Goal: Task Accomplishment & Management: Manage account settings

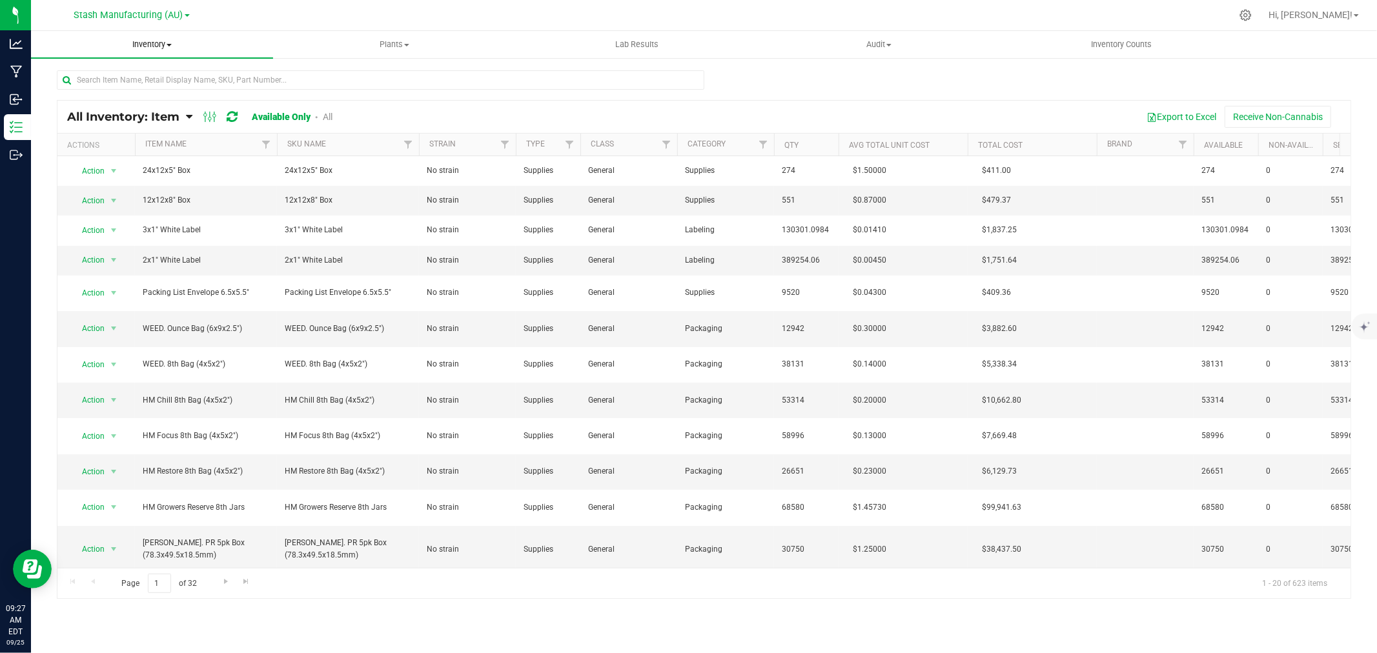
click at [142, 53] on uib-tab-heading "Inventory All packages All inventory Waste log Create inventory" at bounding box center [152, 44] width 242 height 27
click at [93, 75] on span "All packages" at bounding box center [75, 77] width 88 height 11
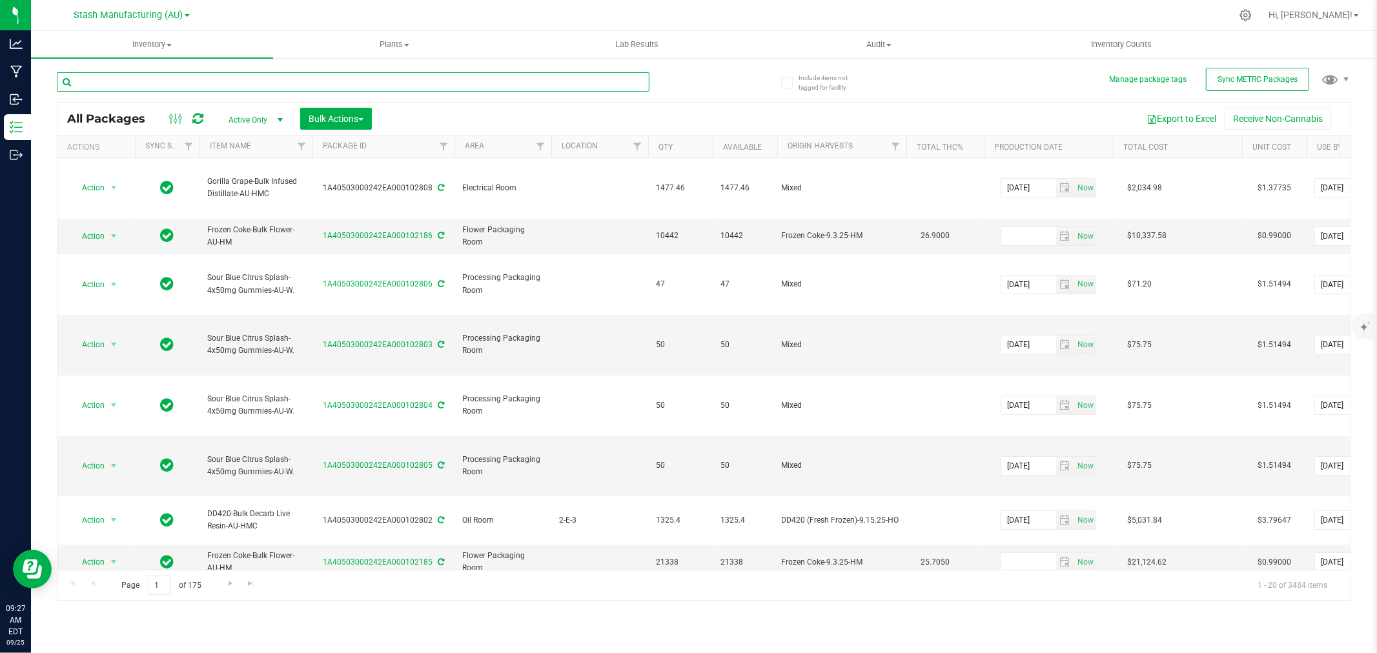
click at [143, 79] on input "text" at bounding box center [353, 81] width 593 height 19
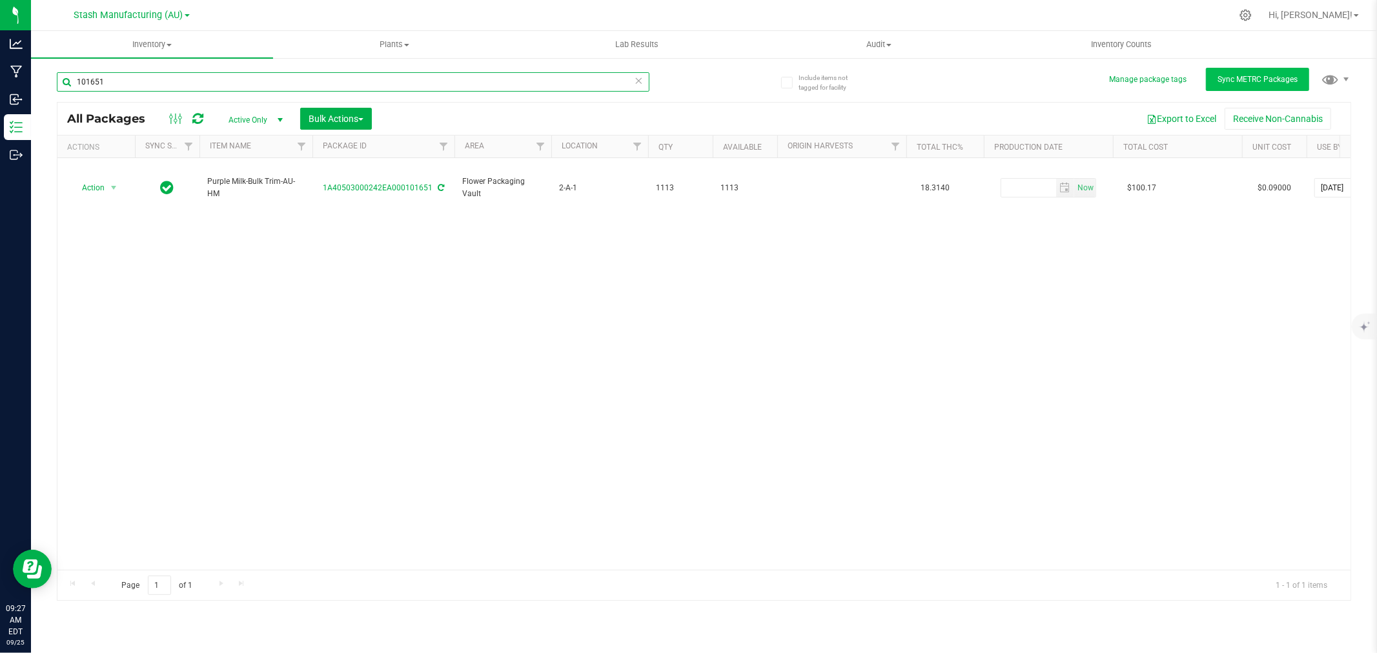
type input "101651"
click at [1229, 72] on button "Sync METRC Packages" at bounding box center [1257, 79] width 103 height 23
drag, startPoint x: 120, startPoint y: 77, endPoint x: -5, endPoint y: 94, distance: 126.3
click at [0, 94] on html "Analytics Manufacturing Inbound Inventory Outbound 09:29 AM EDT [DATE] 09/25 St…" at bounding box center [688, 326] width 1377 height 653
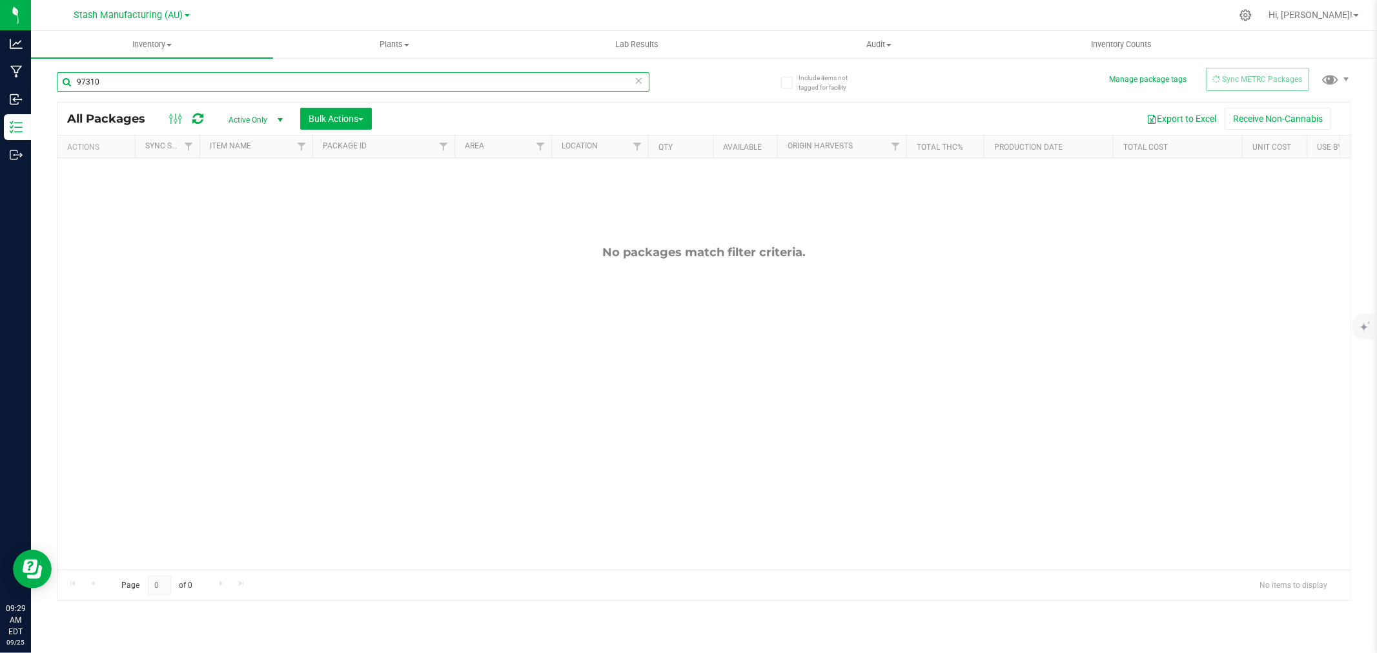
click at [84, 84] on input "97310" at bounding box center [353, 81] width 593 height 19
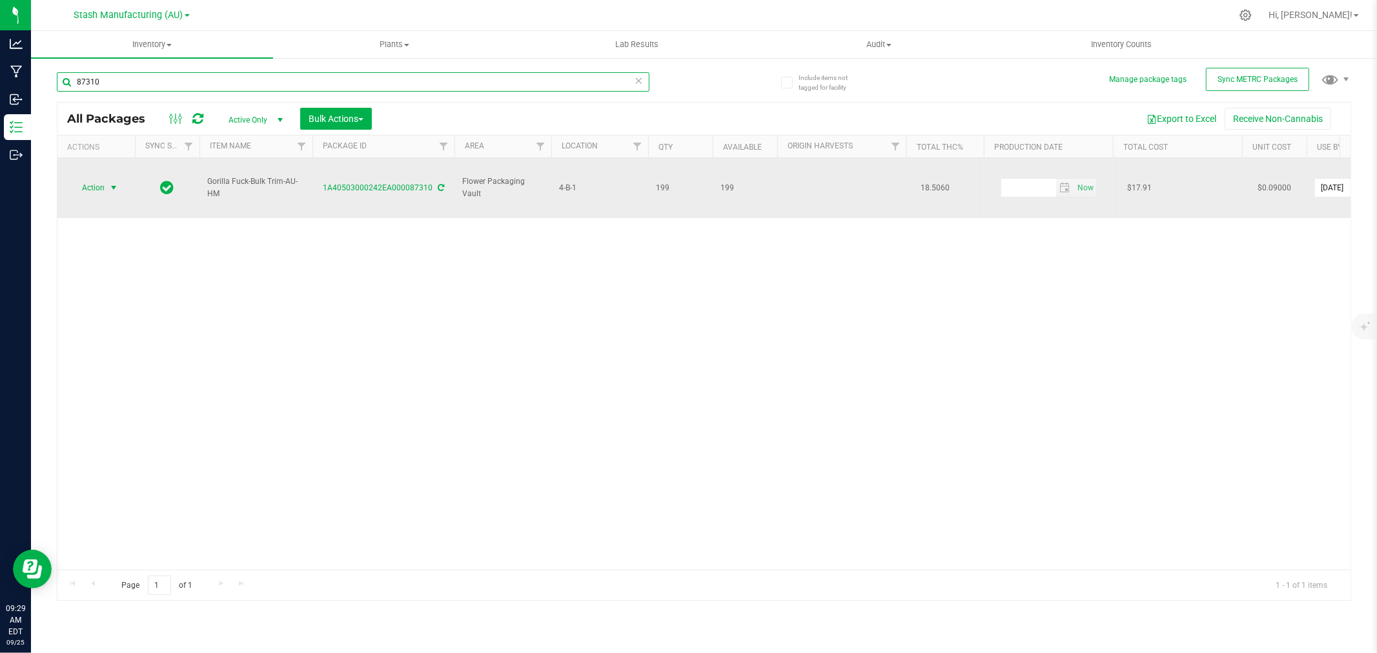
type input "87310"
click at [102, 179] on span "Action" at bounding box center [87, 188] width 35 height 18
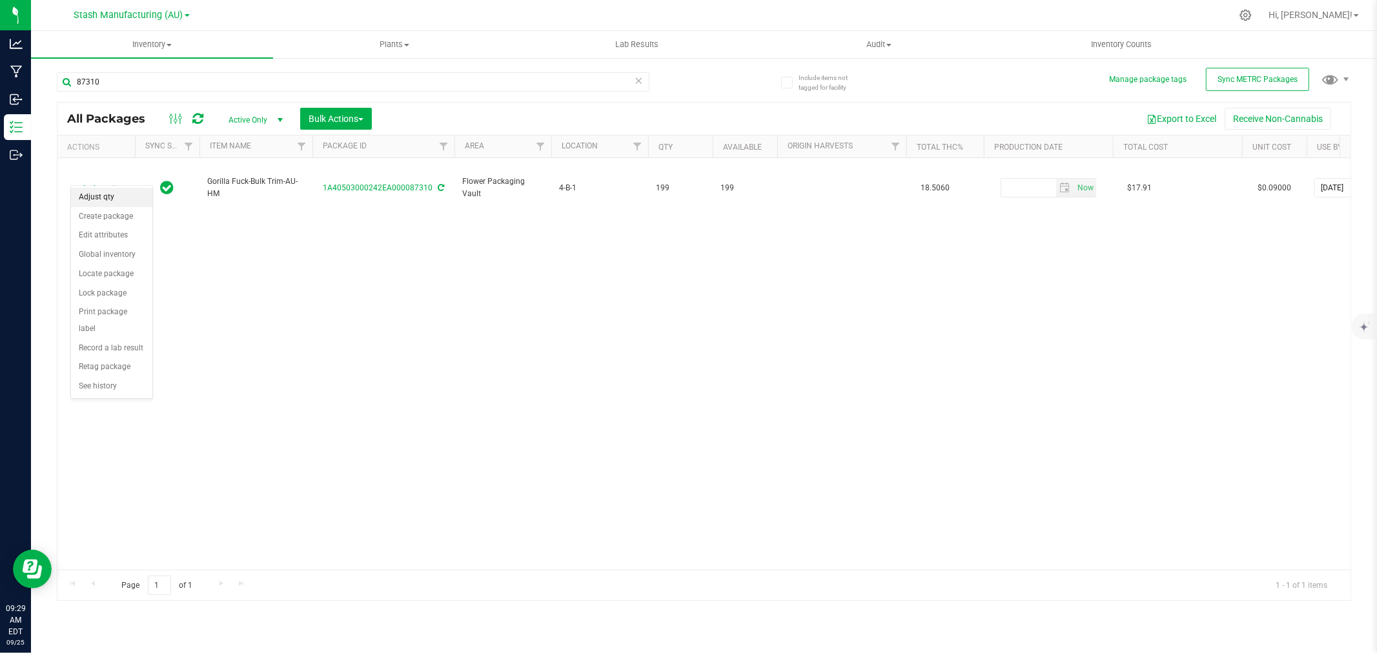
click at [105, 194] on li "Adjust qty" at bounding box center [111, 197] width 81 height 19
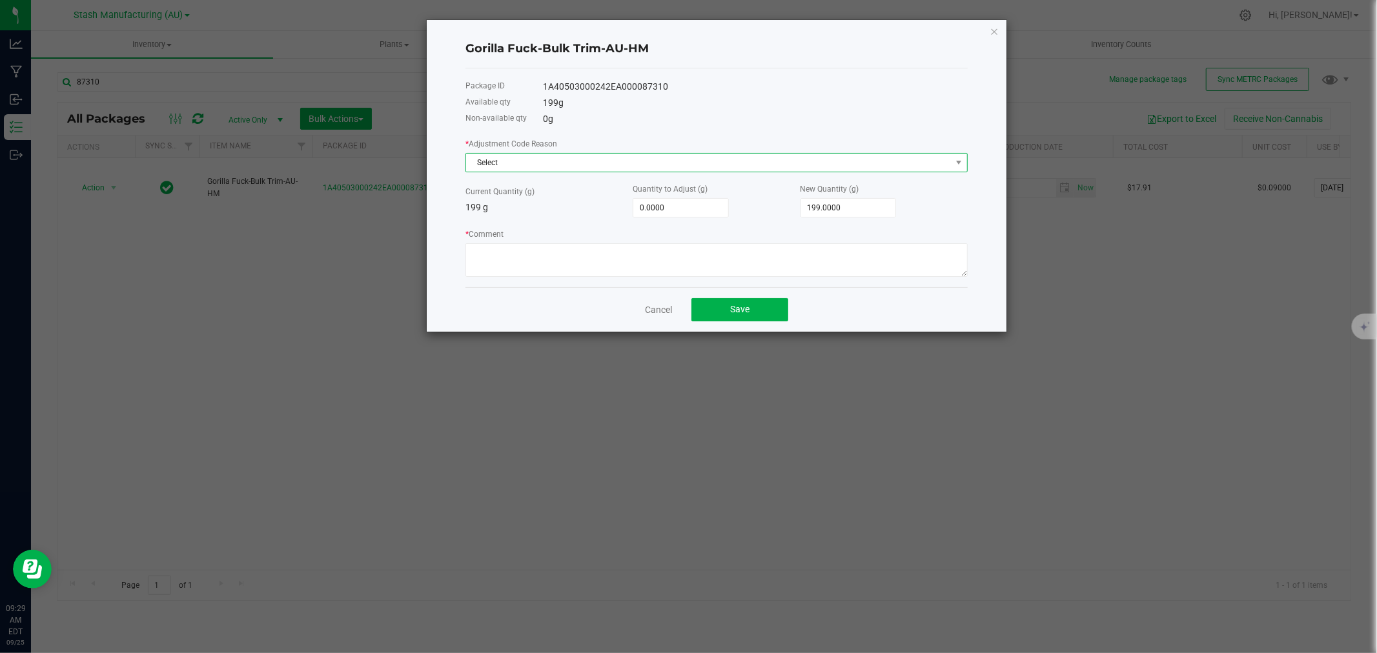
click at [532, 160] on span "Select" at bounding box center [708, 163] width 485 height 18
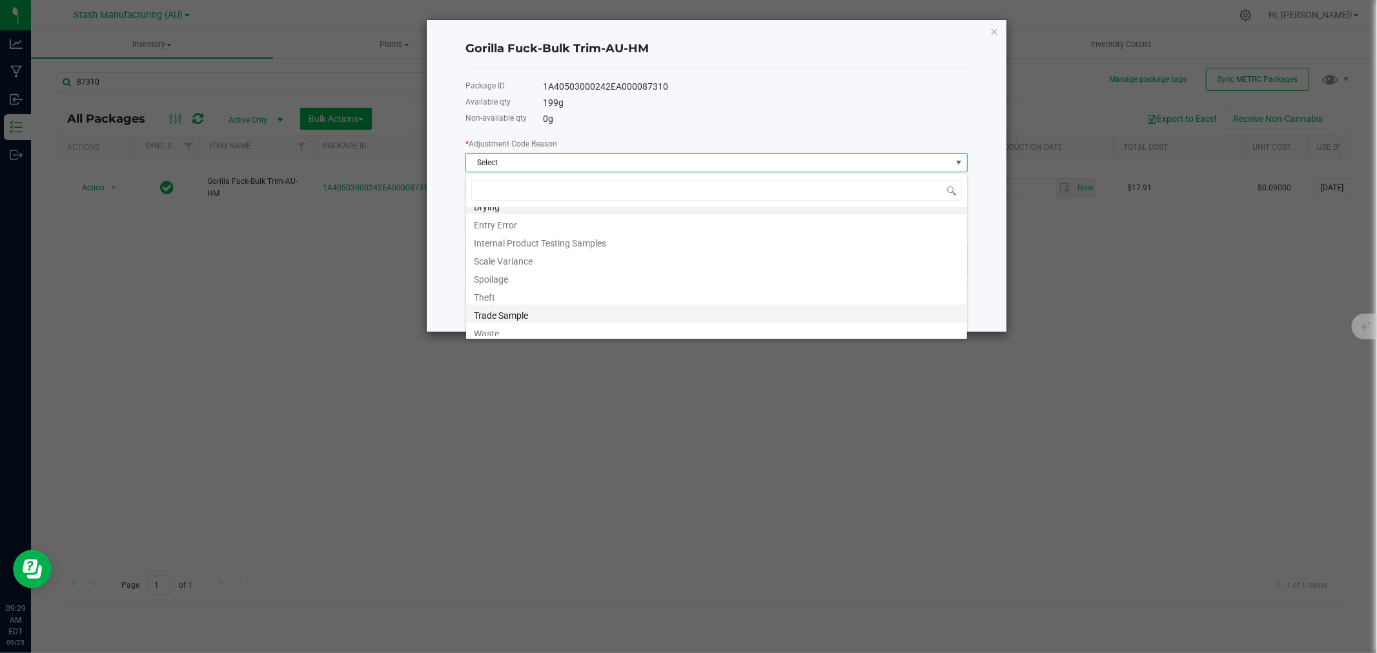
scroll to position [15, 0]
click at [496, 325] on li "Waste" at bounding box center [716, 328] width 501 height 18
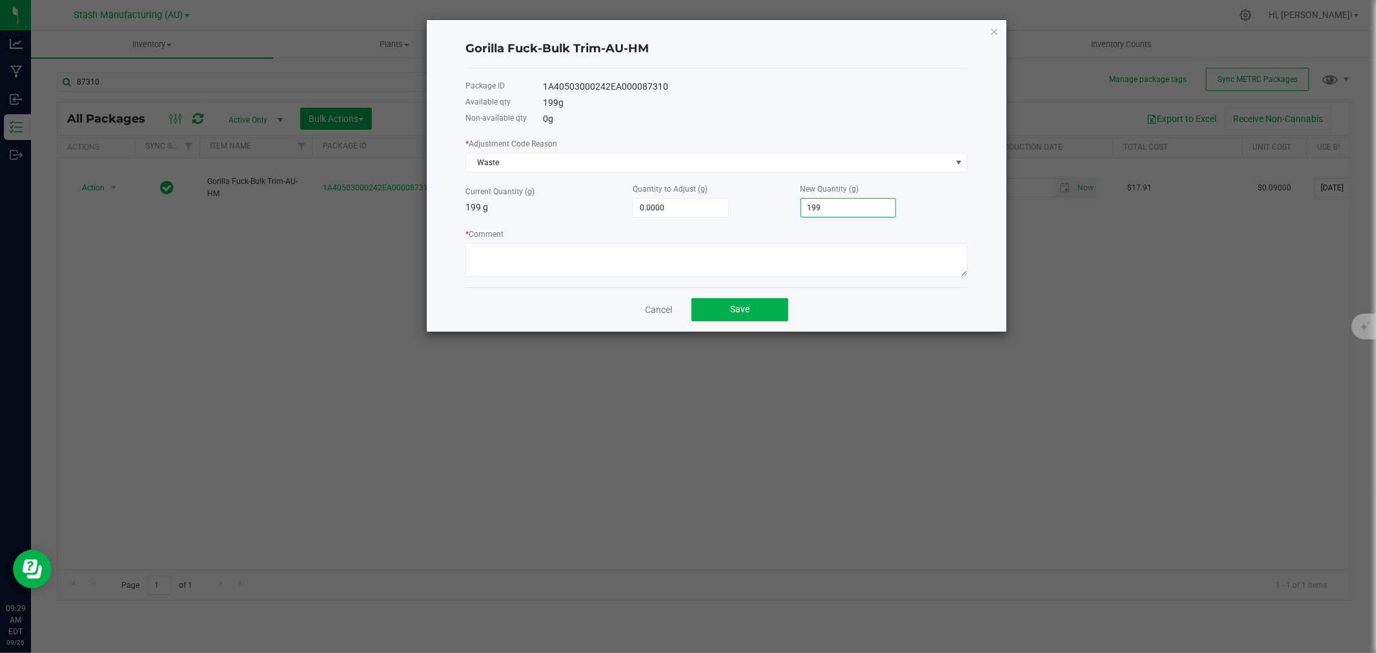
click at [849, 207] on input "199" at bounding box center [848, 208] width 95 height 18
click at [497, 162] on span "Waste" at bounding box center [708, 163] width 485 height 18
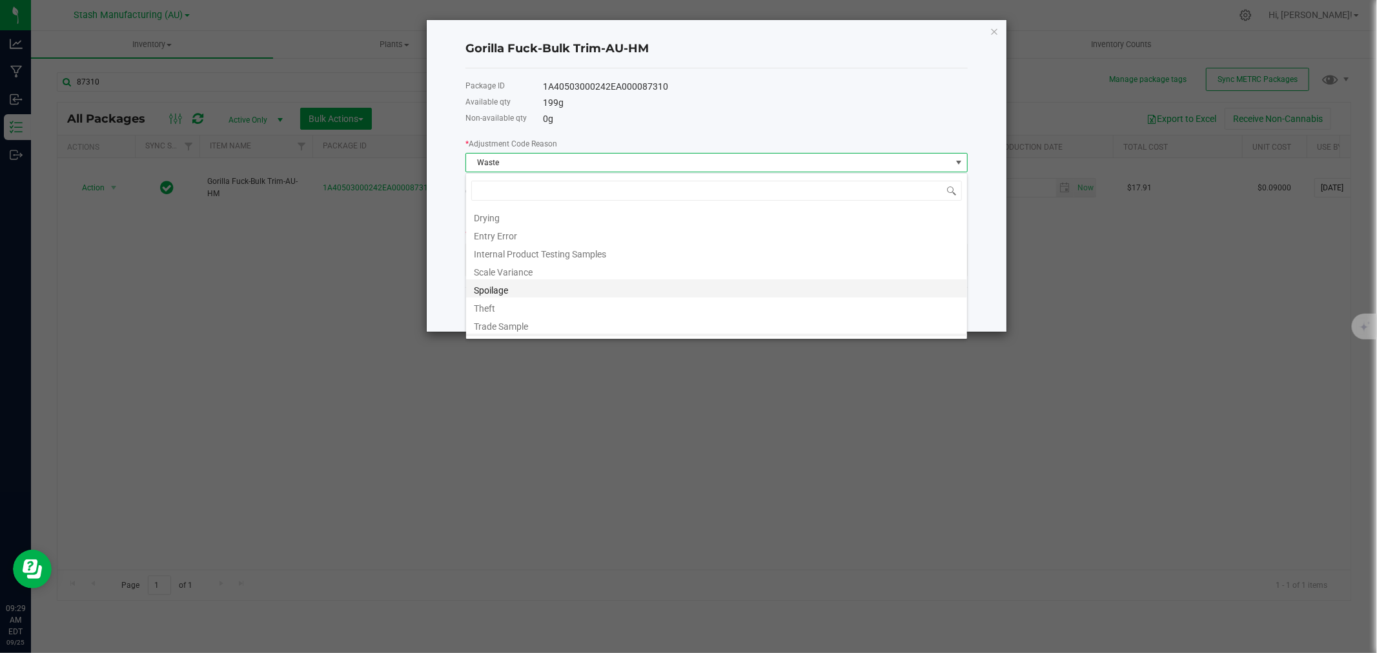
scroll to position [19, 502]
click at [502, 261] on li "Scale Variance" at bounding box center [716, 255] width 501 height 18
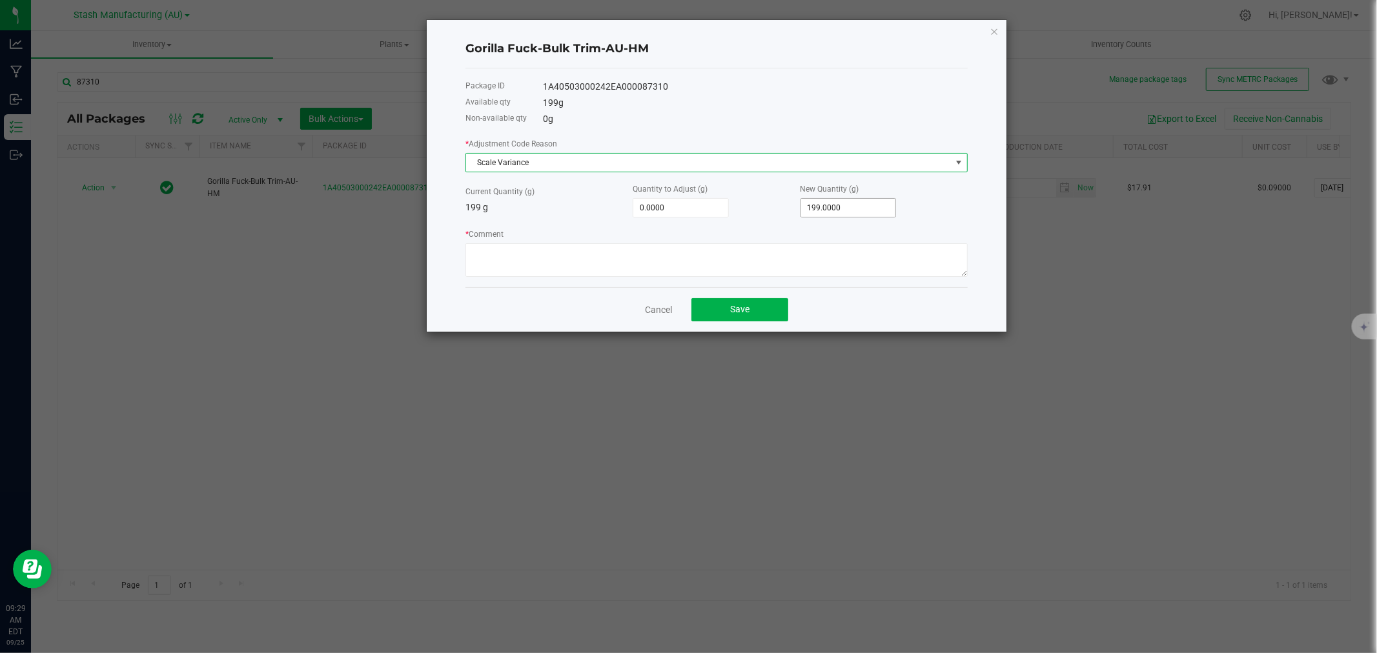
type input "199"
click at [857, 208] on input "199" at bounding box center [848, 208] width 95 height 18
type input "-199.0000"
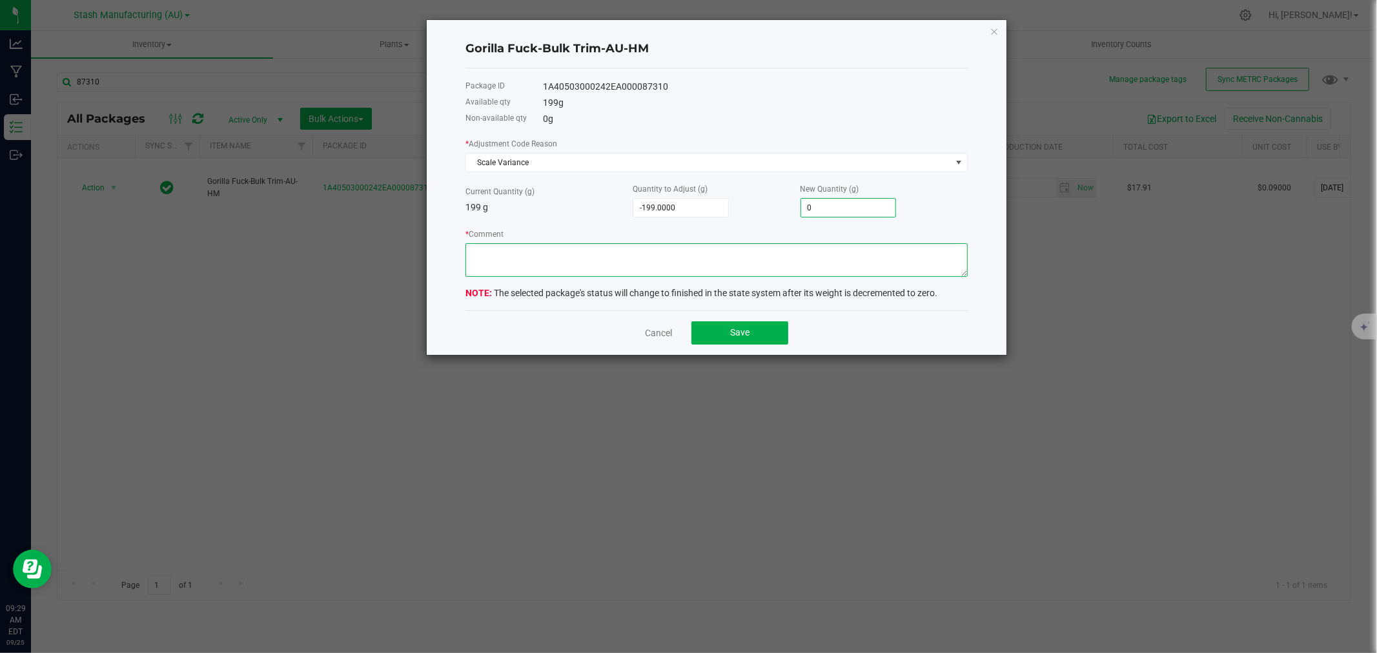
type input "0.0000"
type textarea "Scale variance from packaging."
click at [728, 333] on button "Save" at bounding box center [739, 333] width 97 height 23
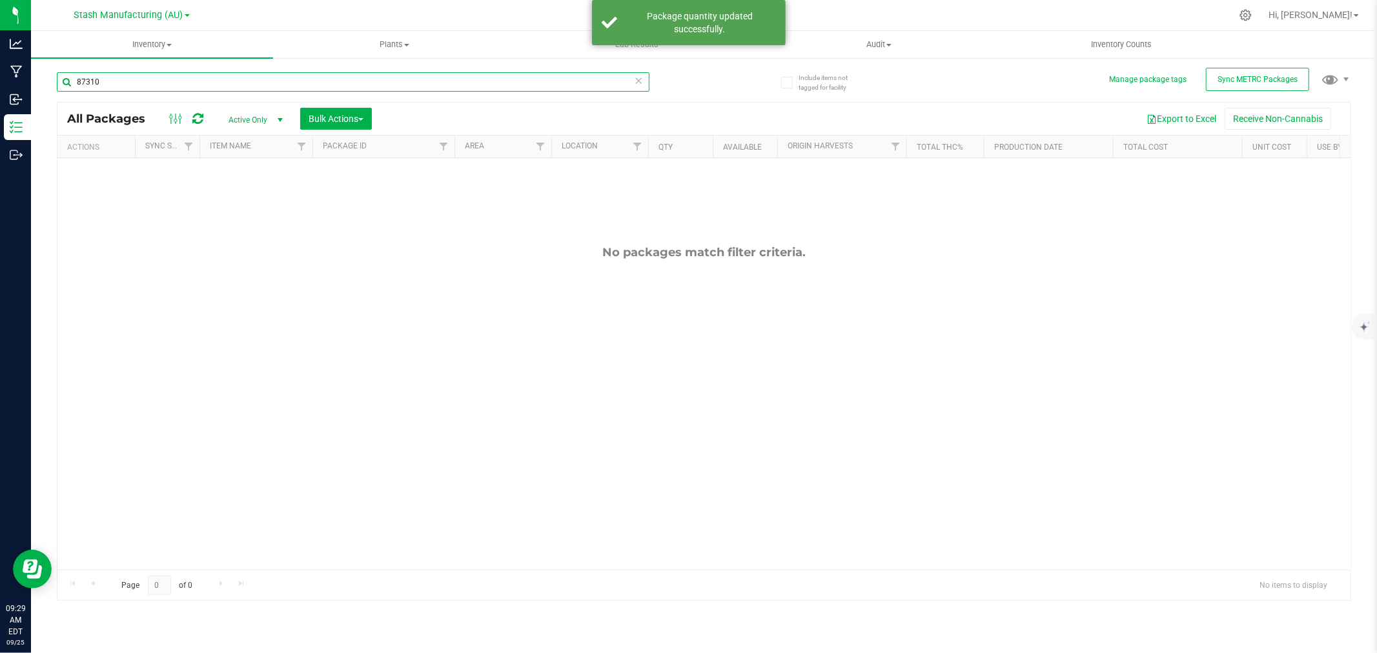
click at [121, 87] on input "87310" at bounding box center [353, 81] width 593 height 19
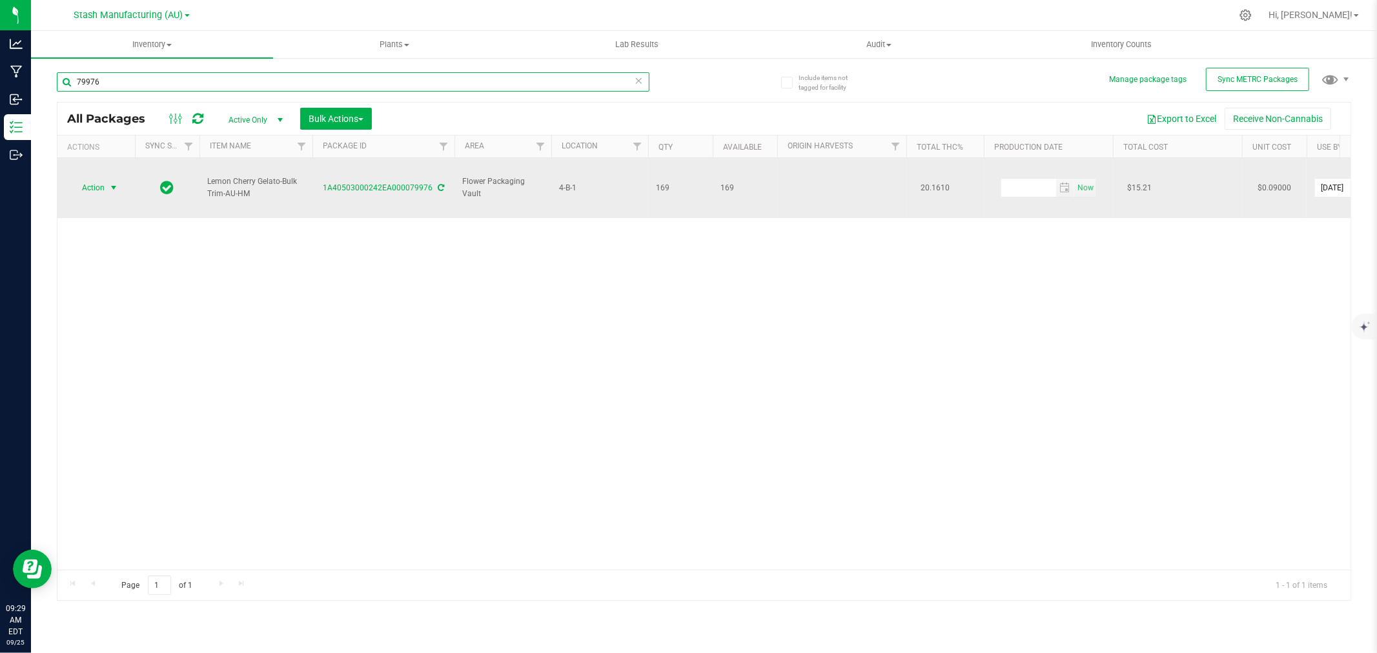
type input "79976"
click at [89, 179] on span "Action" at bounding box center [87, 188] width 35 height 18
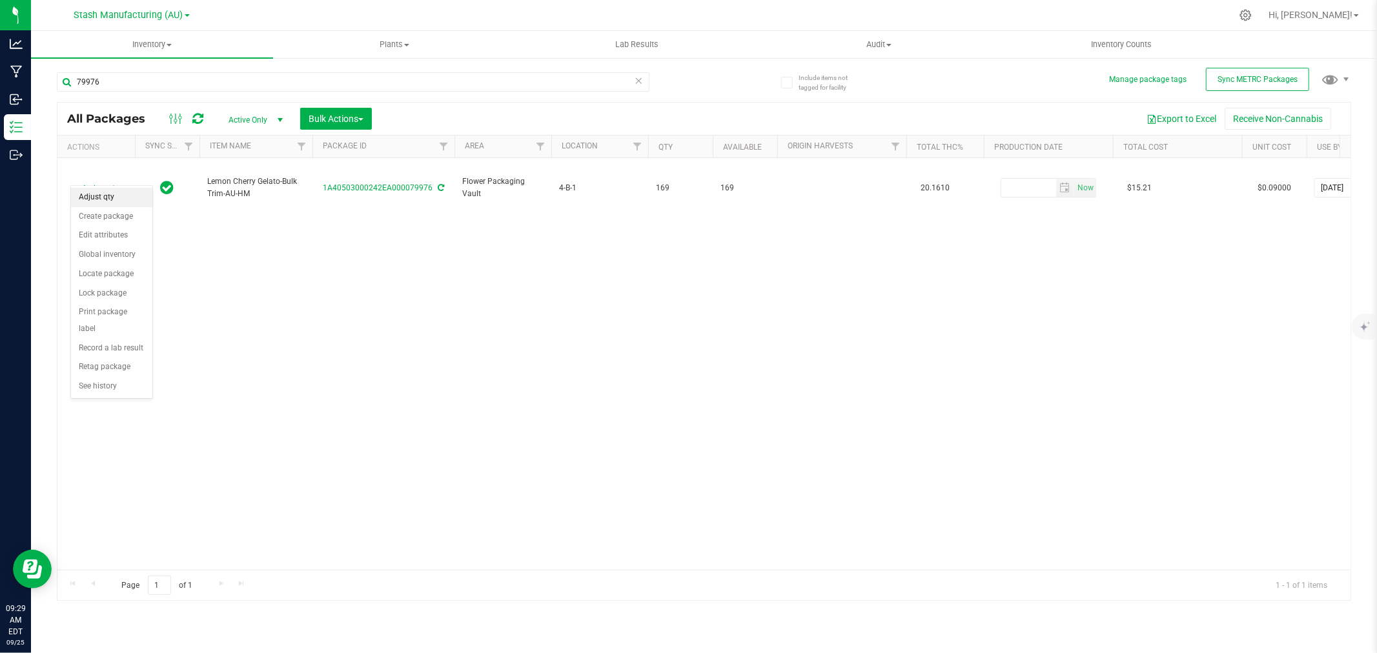
click at [93, 191] on li "Adjust qty" at bounding box center [111, 197] width 81 height 19
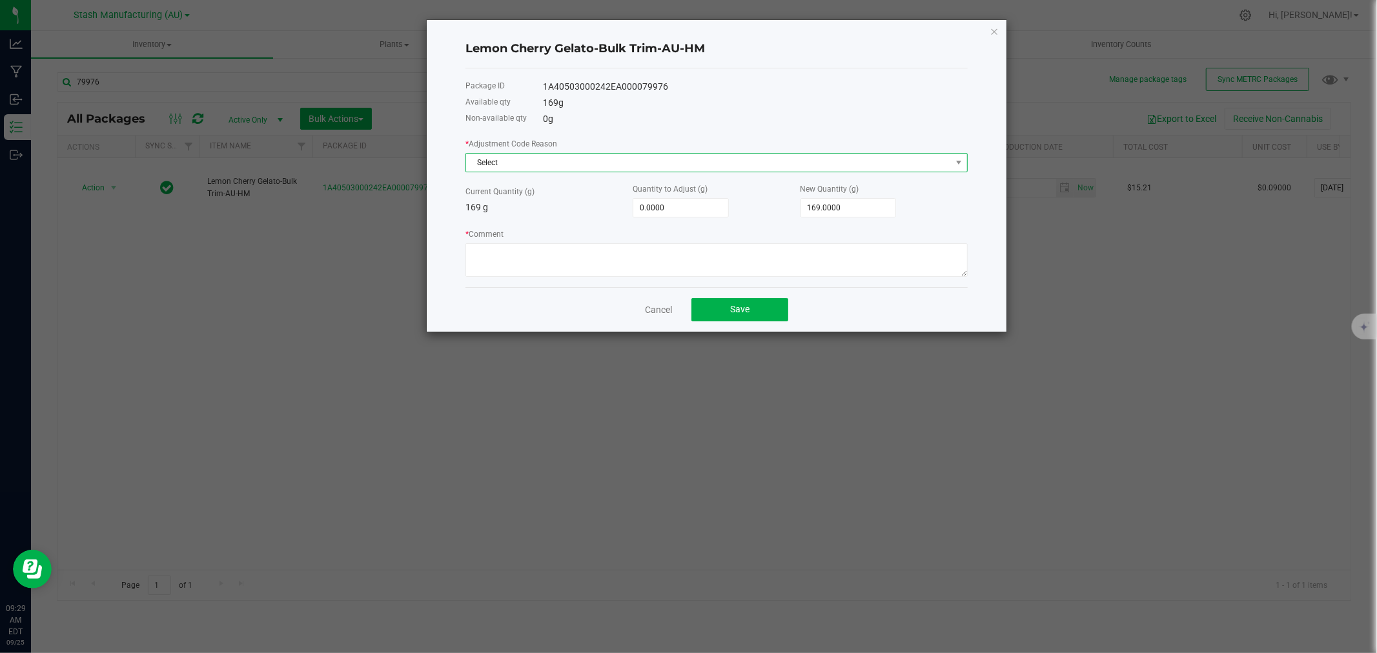
click at [494, 165] on span "Select" at bounding box center [708, 163] width 485 height 18
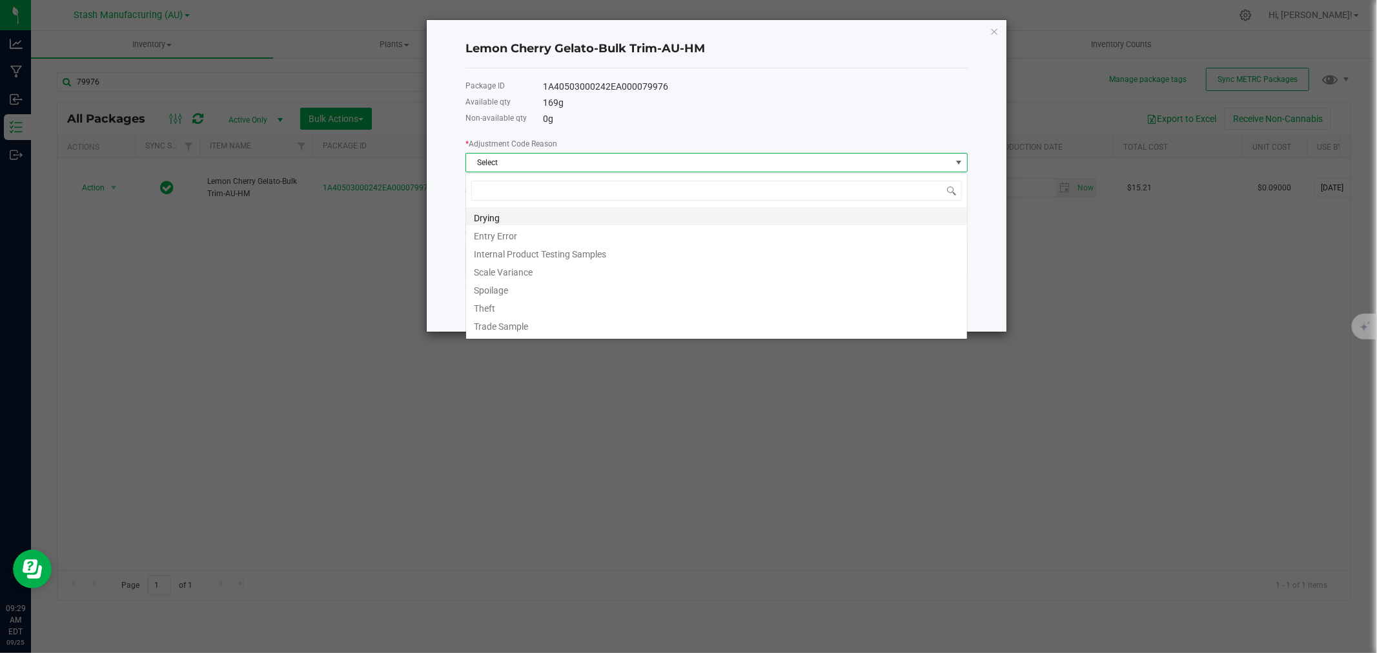
scroll to position [19, 502]
click at [498, 273] on li "Scale Variance" at bounding box center [716, 270] width 501 height 18
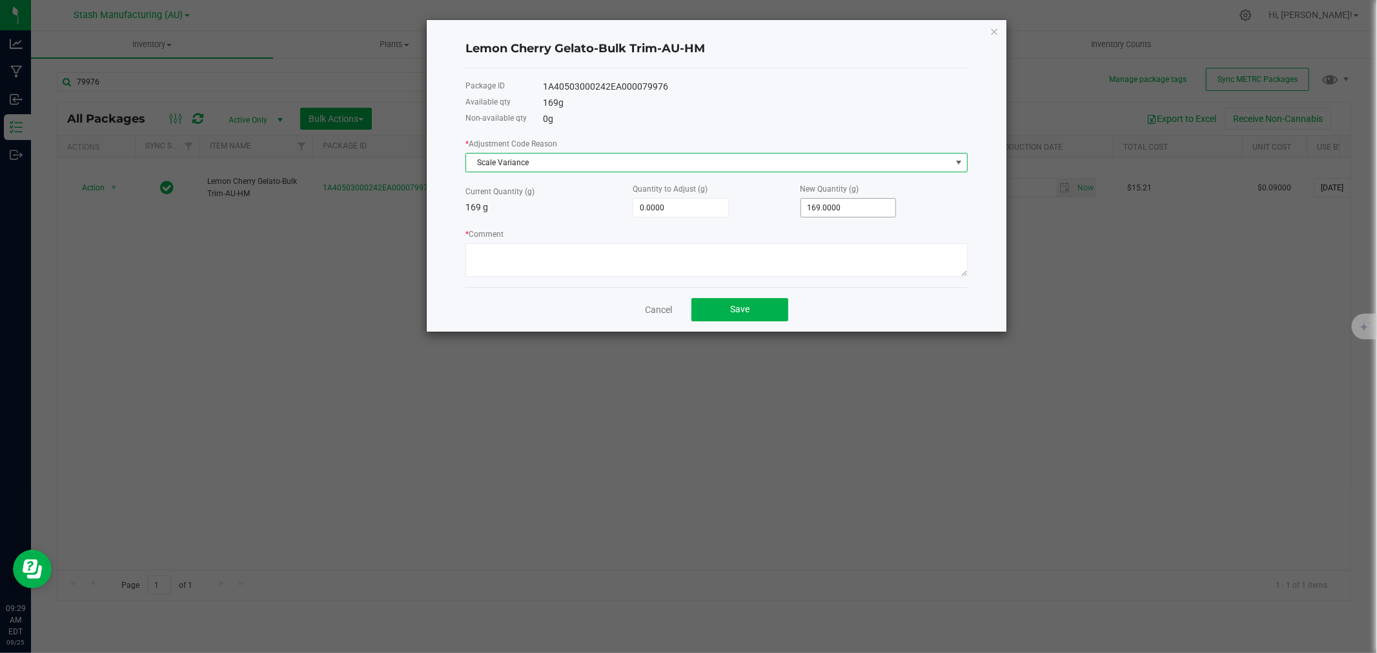
type input "169"
click at [857, 204] on input "169" at bounding box center [848, 208] width 95 height 18
type input "-169.0000"
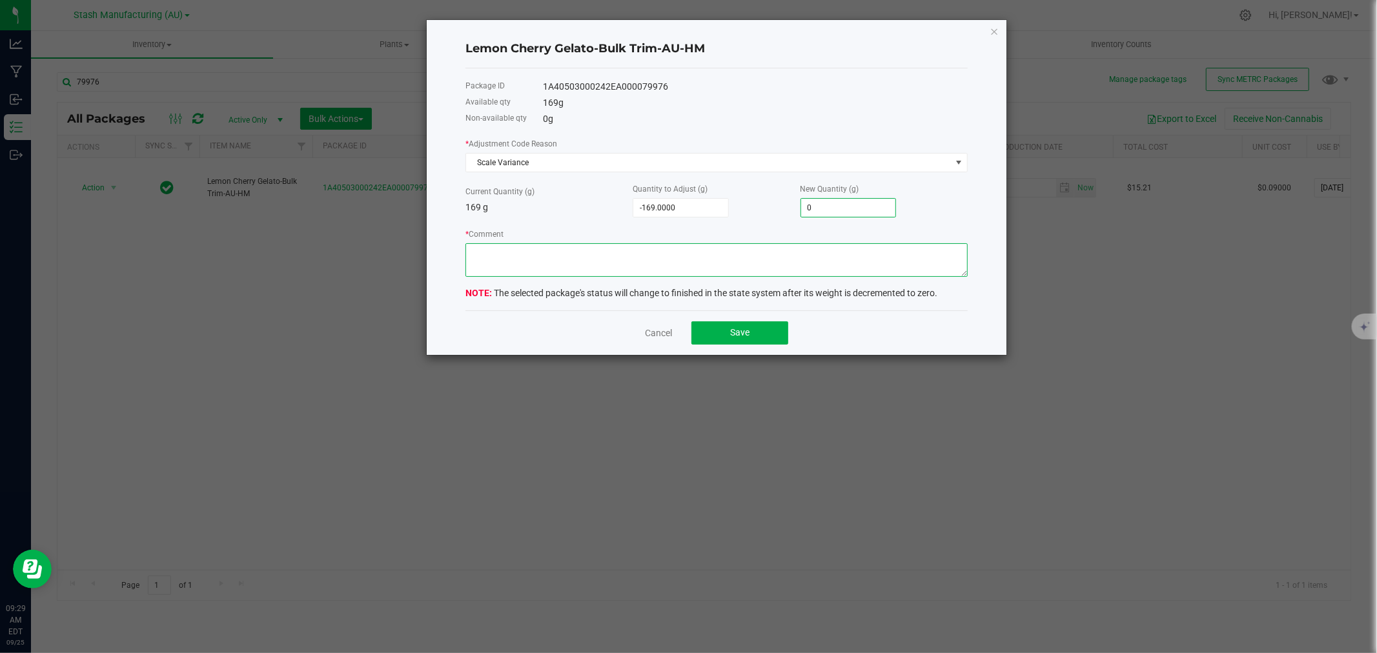
type input "0.0000"
type textarea "Scale variance from packaging."
click at [730, 331] on button "Save" at bounding box center [739, 333] width 97 height 23
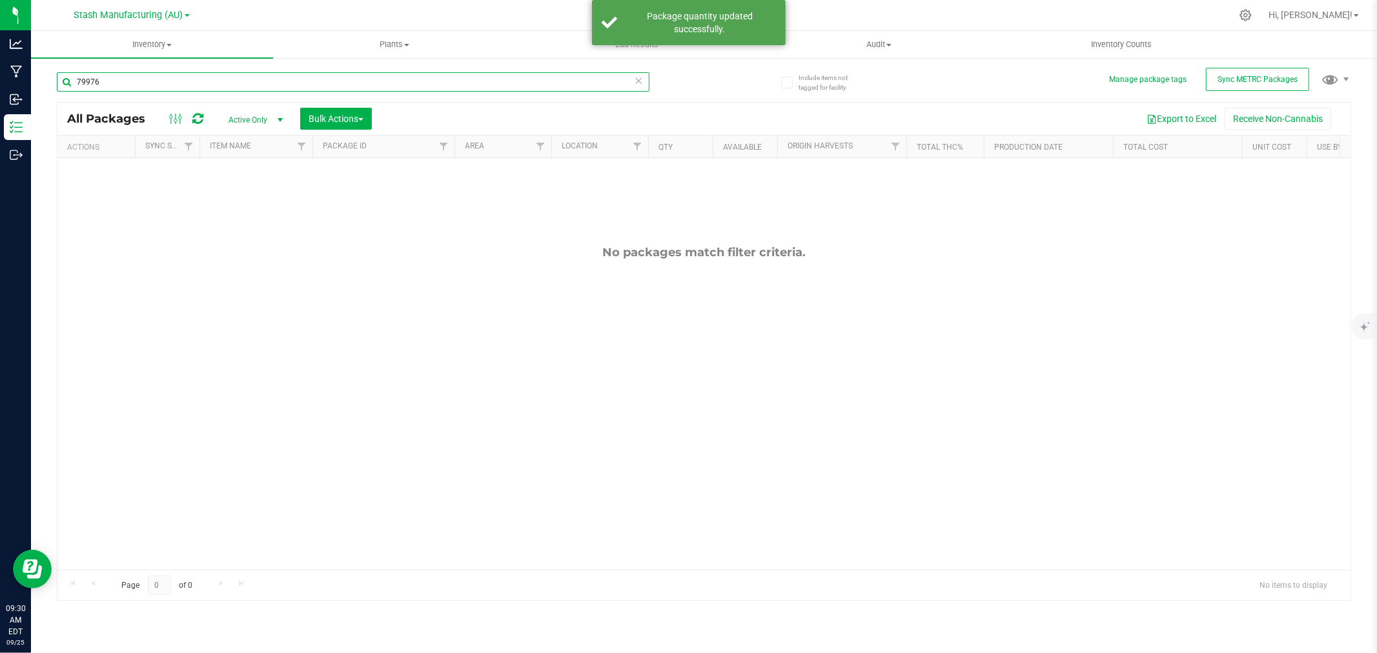
click at [103, 79] on input "79976" at bounding box center [353, 81] width 593 height 19
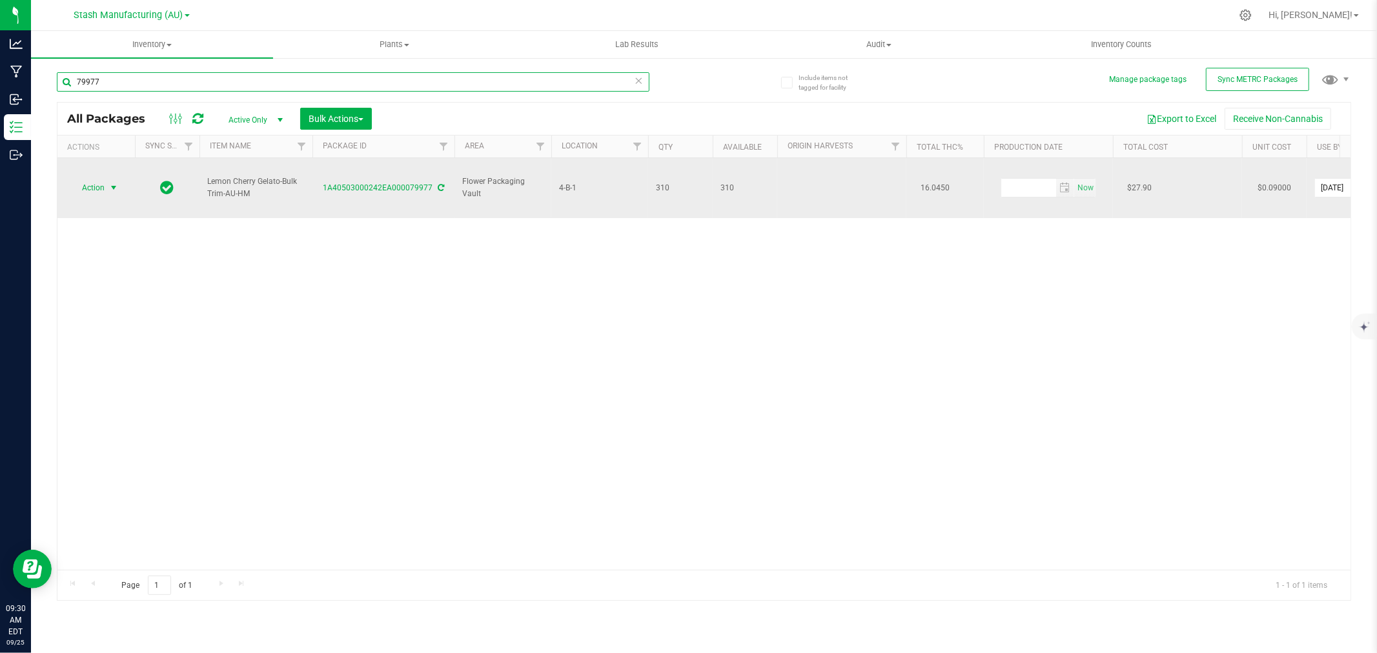
type input "79977"
click at [95, 179] on span "Action" at bounding box center [87, 188] width 35 height 18
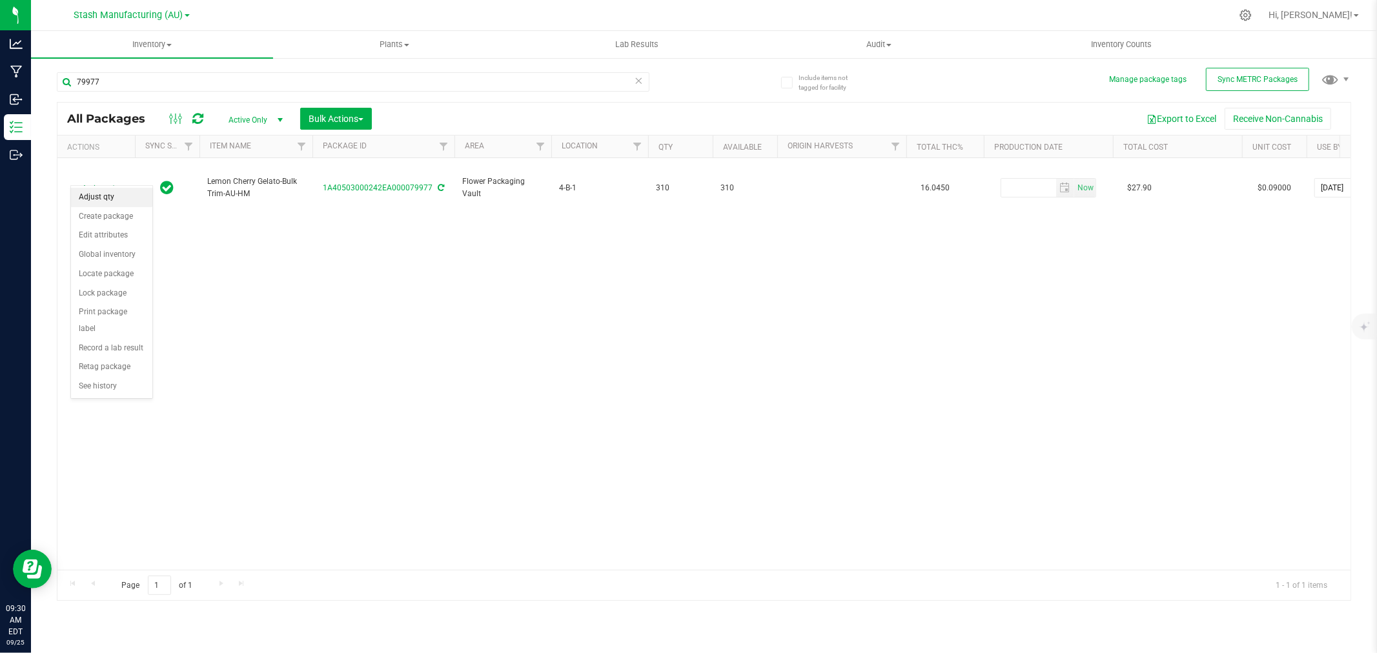
click at [114, 201] on li "Adjust qty" at bounding box center [111, 197] width 81 height 19
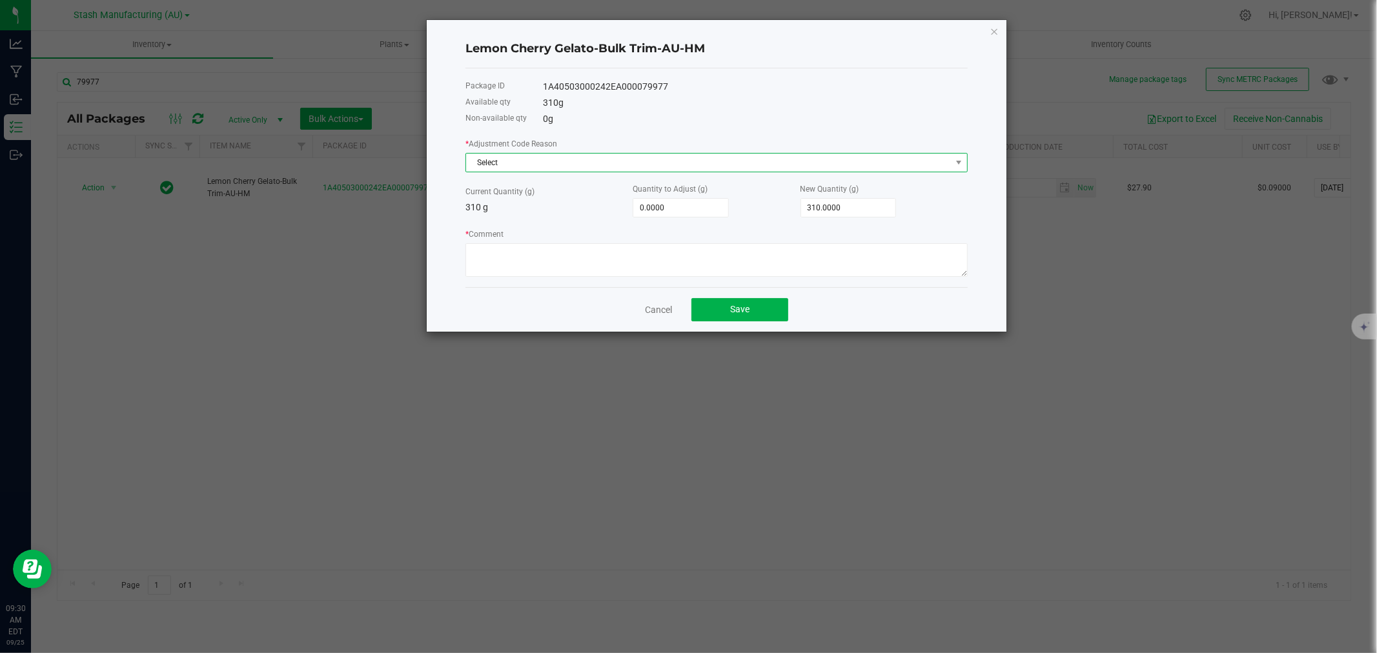
click at [542, 158] on span "Select" at bounding box center [708, 163] width 485 height 18
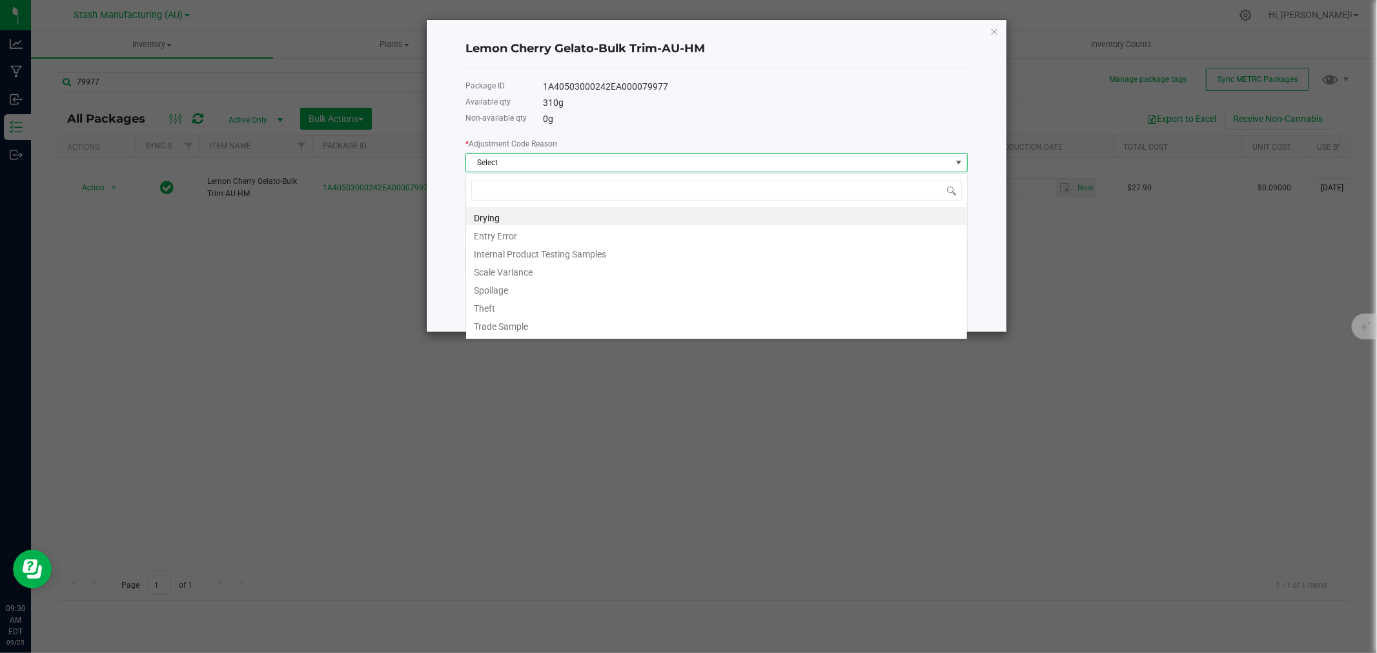
scroll to position [19, 502]
click at [528, 269] on li "Scale Variance" at bounding box center [716, 270] width 501 height 18
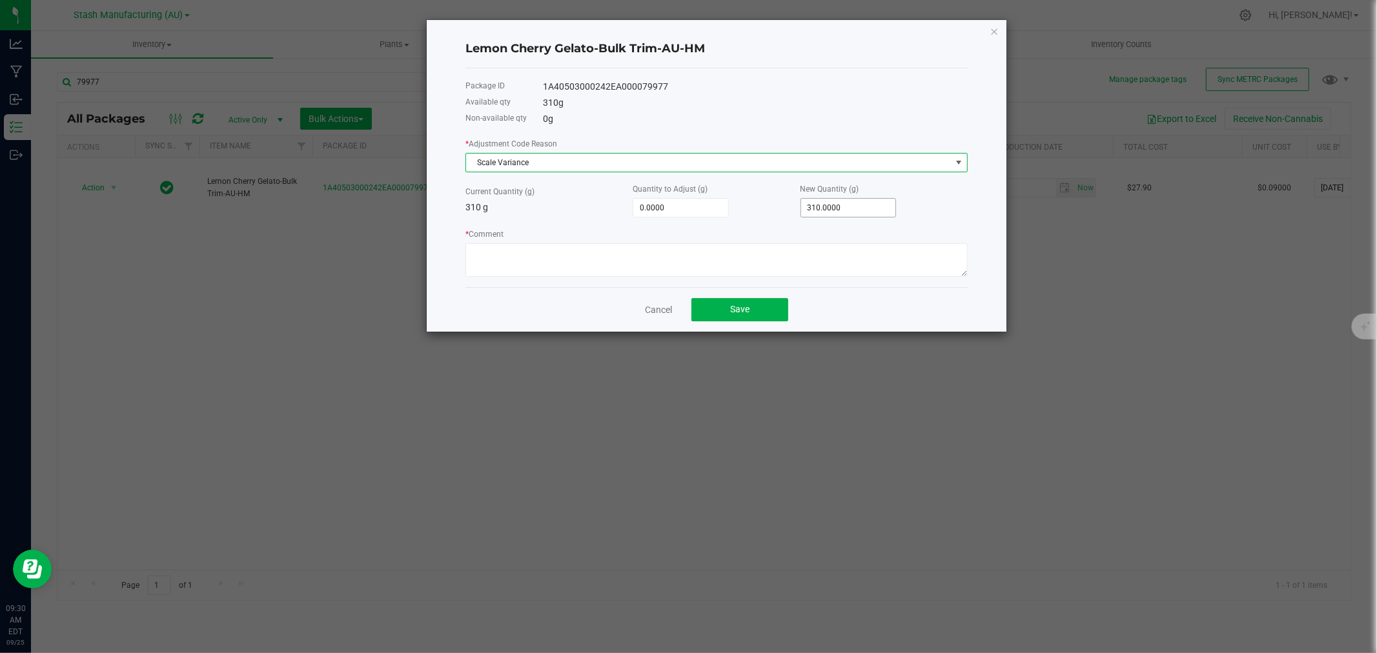
type input "310"
click at [859, 208] on input "310" at bounding box center [848, 208] width 95 height 18
type input "-310.0000"
type input "0.0000"
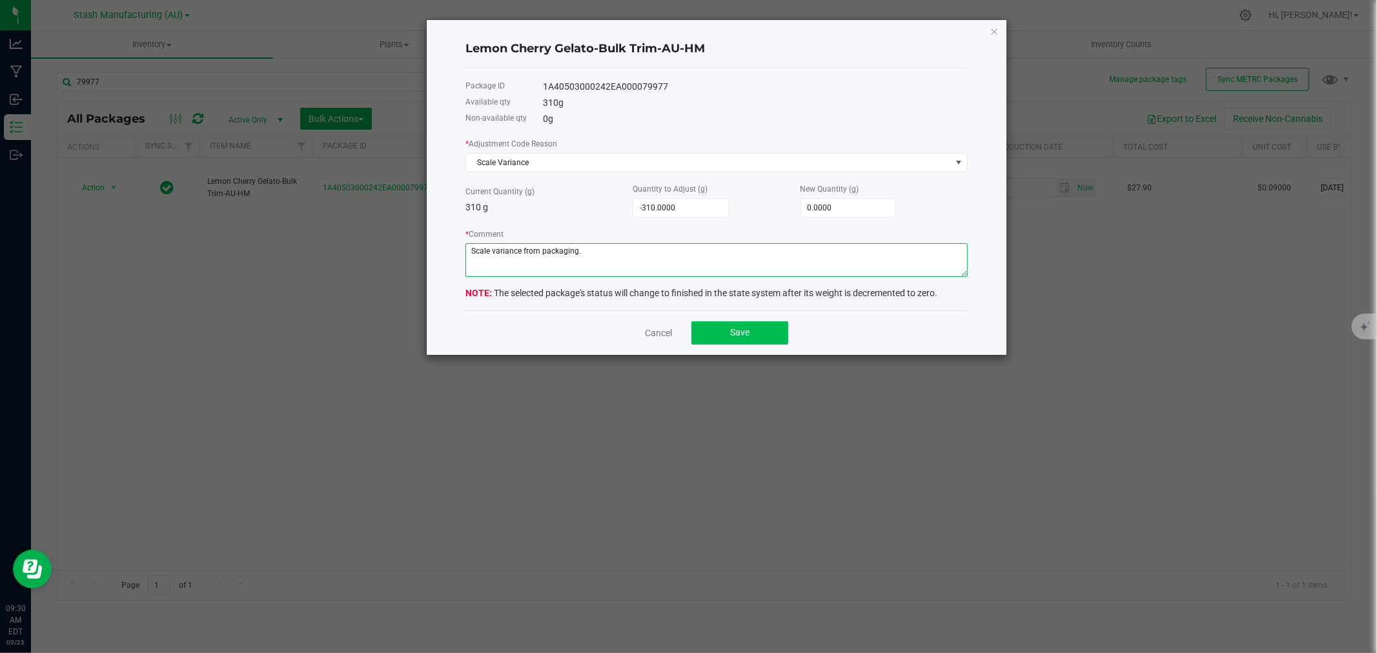
type textarea "Scale variance from packaging."
click at [748, 338] on span "Save" at bounding box center [739, 332] width 19 height 10
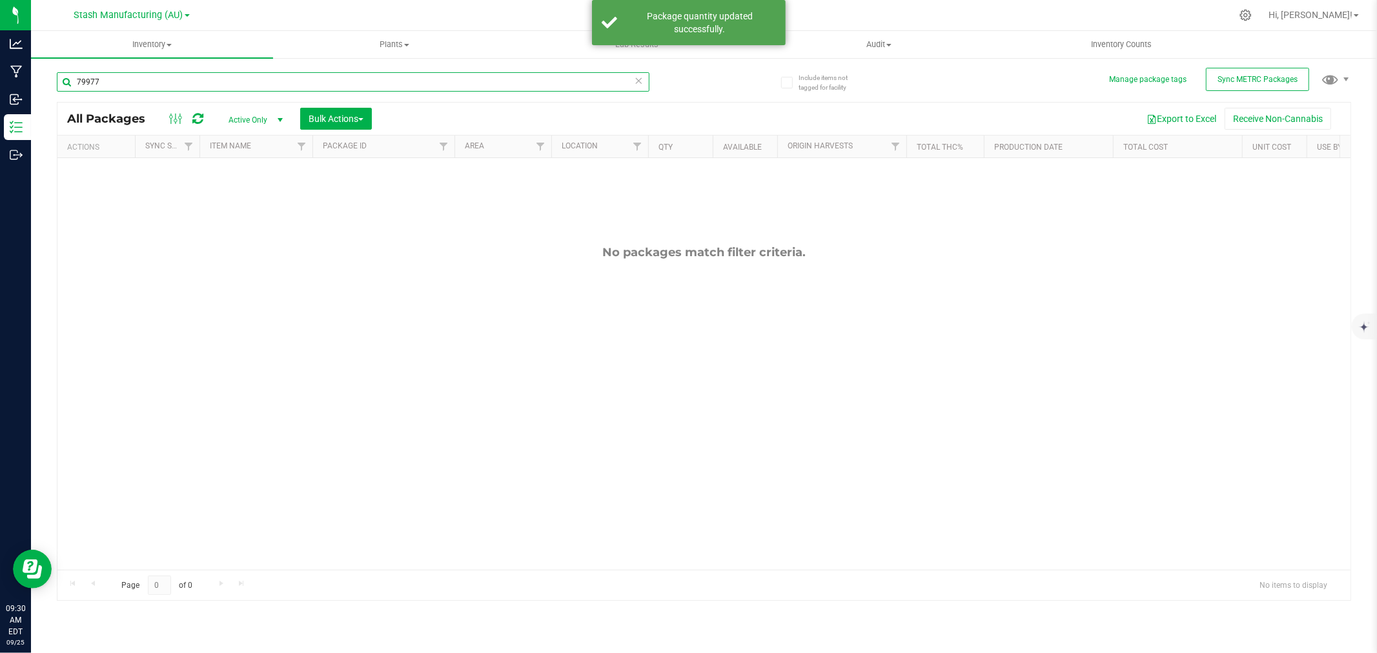
click at [118, 85] on input "79977" at bounding box center [353, 81] width 593 height 19
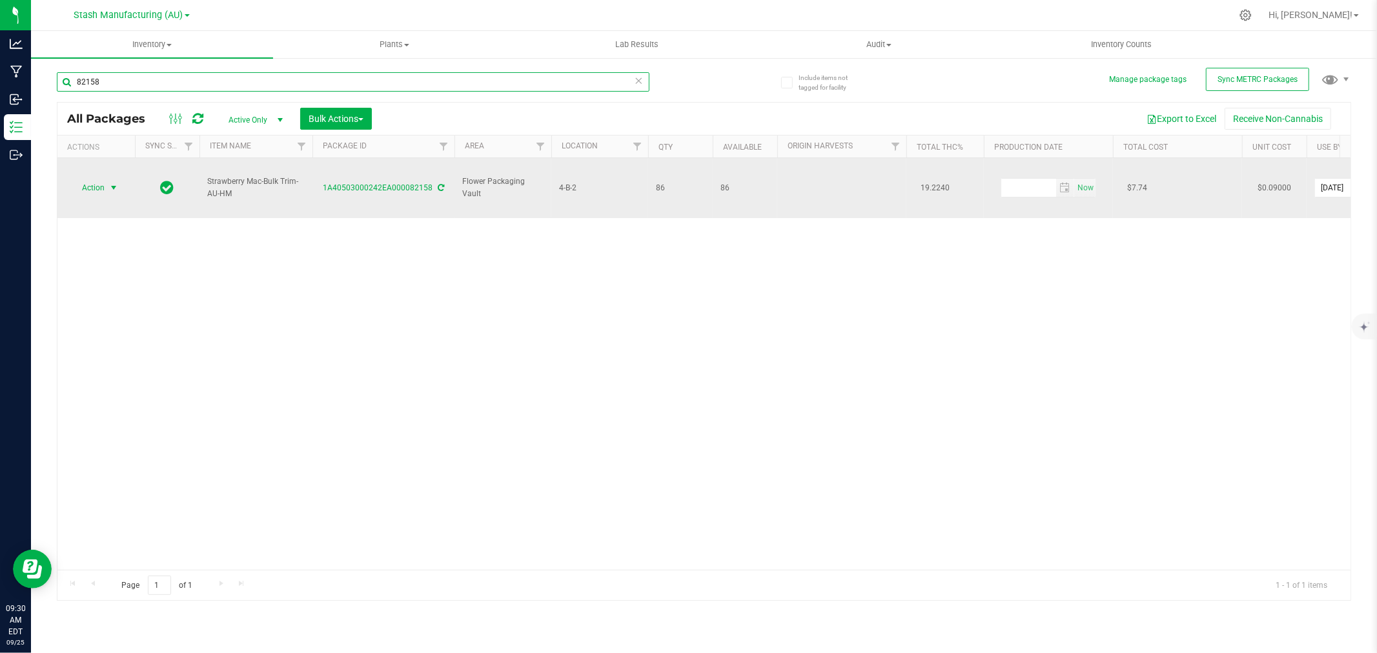
type input "82158"
click at [88, 179] on span "Action" at bounding box center [87, 188] width 35 height 18
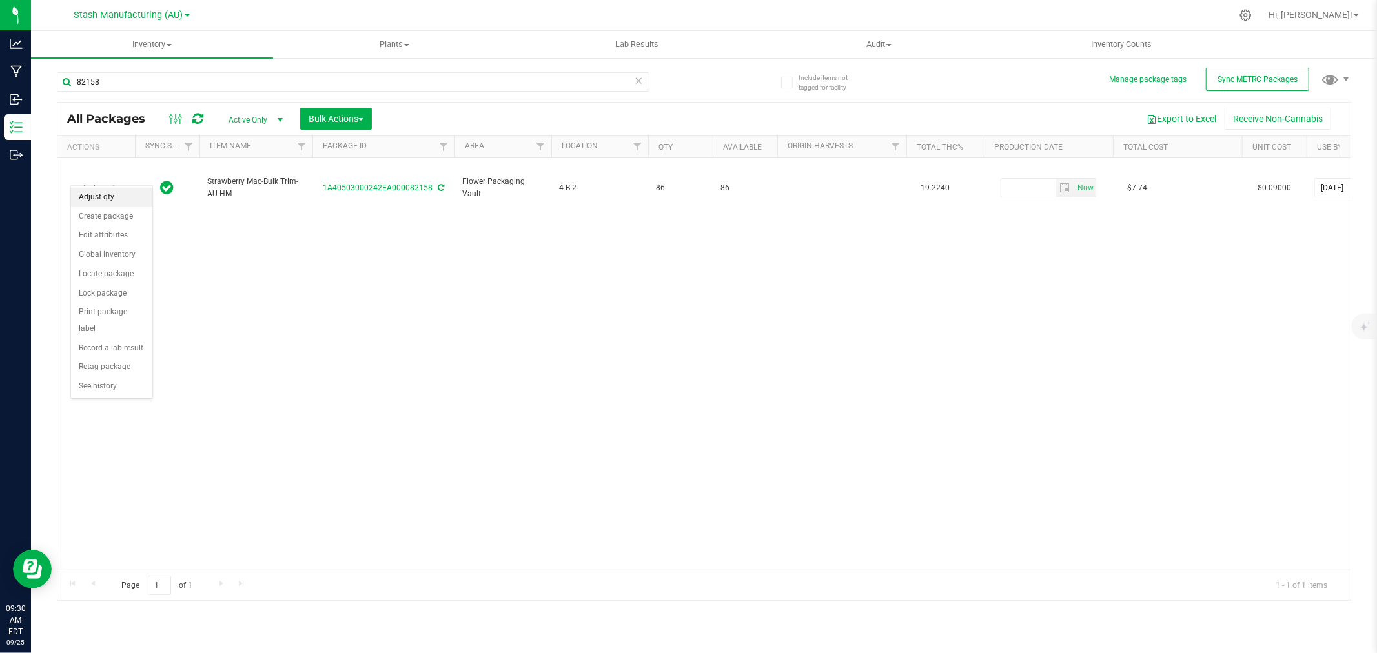
click at [98, 189] on li "Adjust qty" at bounding box center [111, 197] width 81 height 19
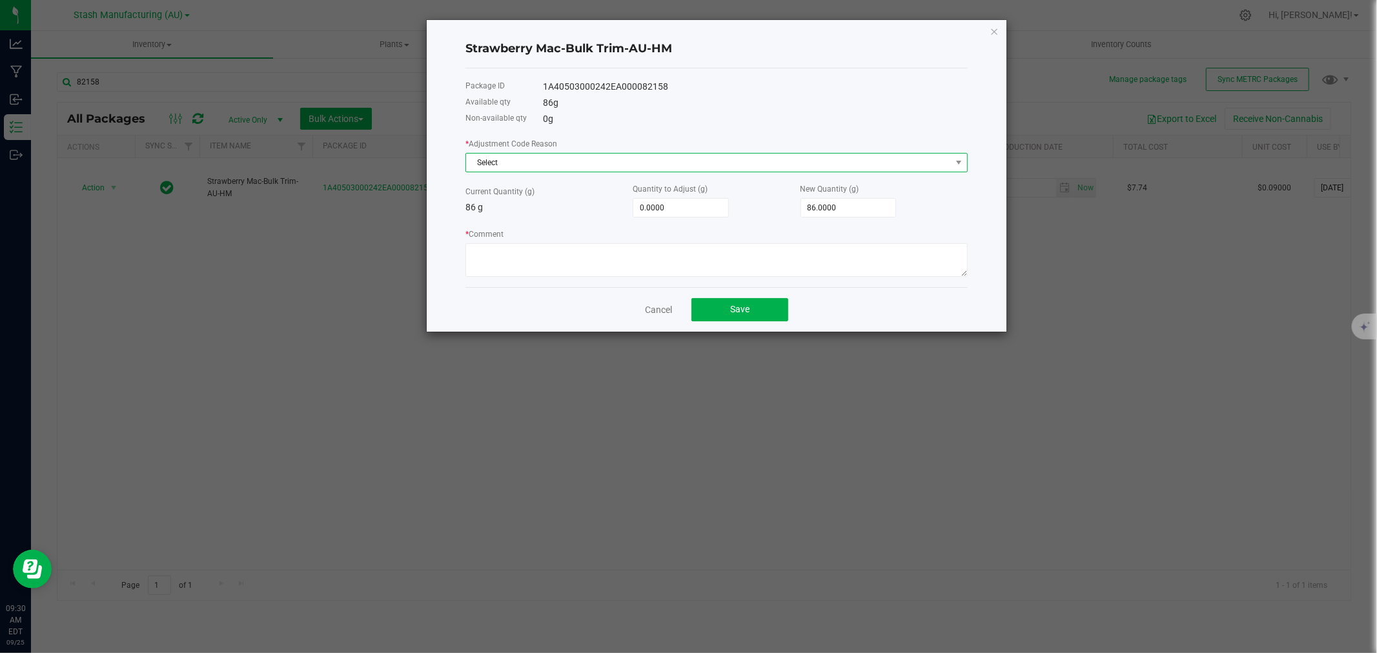
click at [666, 168] on span "Select" at bounding box center [708, 163] width 485 height 18
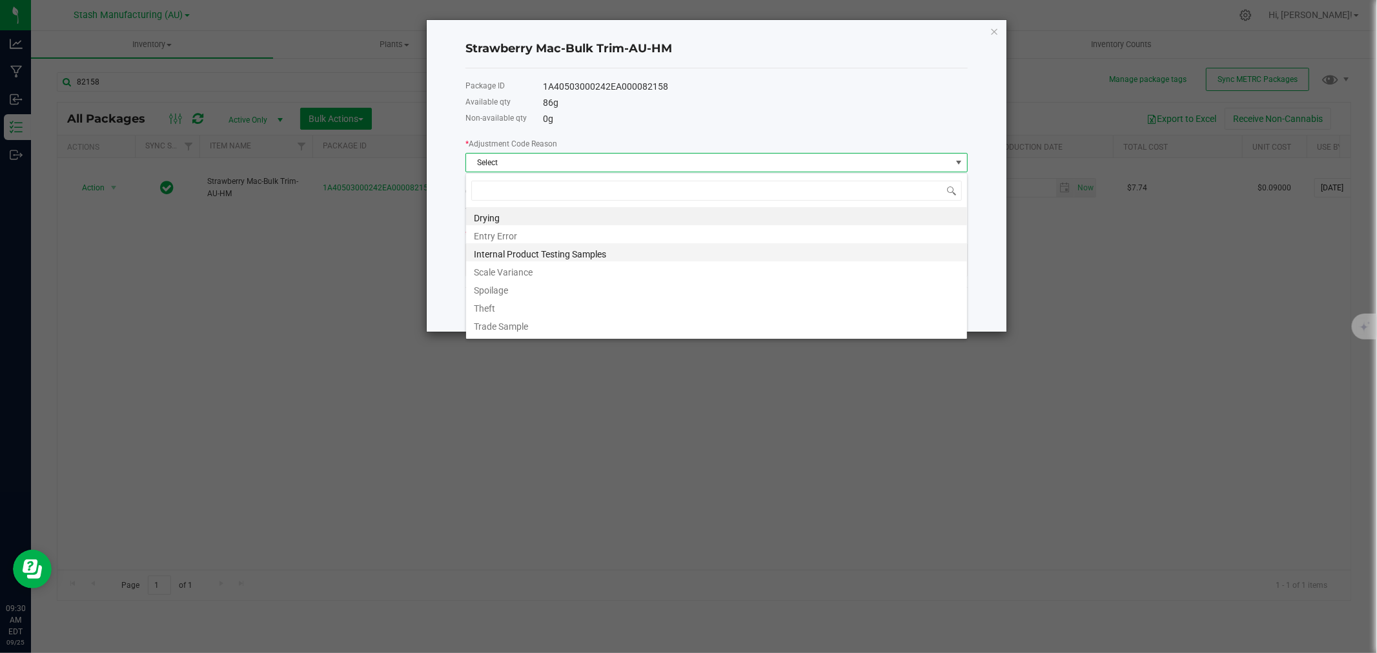
scroll to position [19, 502]
click at [520, 271] on li "Scale Variance" at bounding box center [716, 270] width 501 height 18
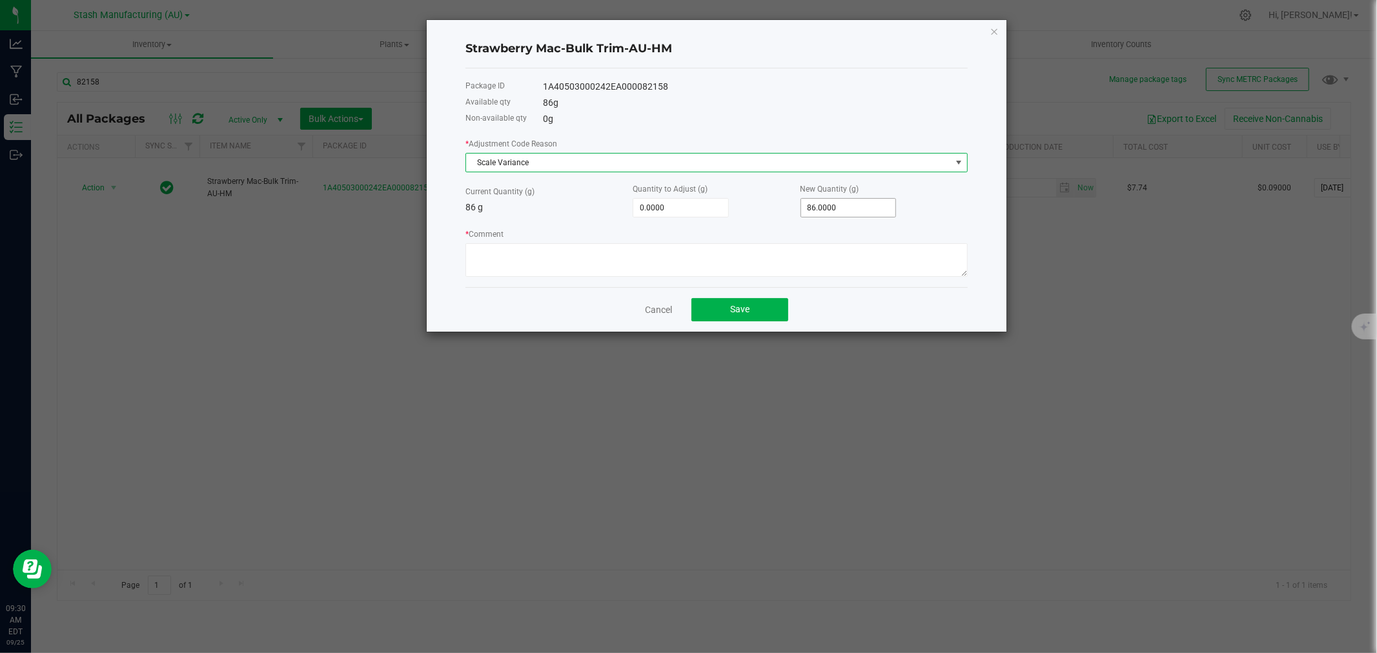
type input "86"
click at [853, 209] on input "86" at bounding box center [848, 208] width 95 height 18
type input "-86.0000"
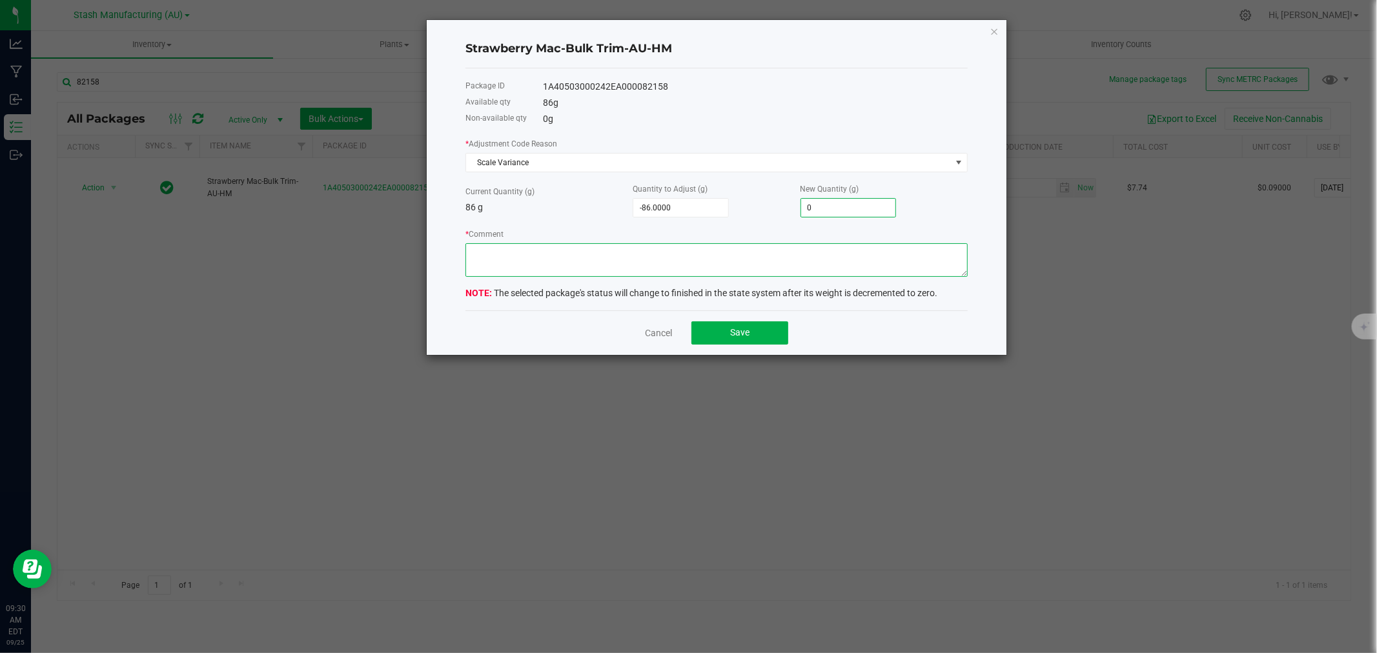
type input "0.0000"
type textarea "Scale variance from packaging."
click at [736, 340] on button "Save" at bounding box center [739, 333] width 97 height 23
